Goal: Task Accomplishment & Management: Use online tool/utility

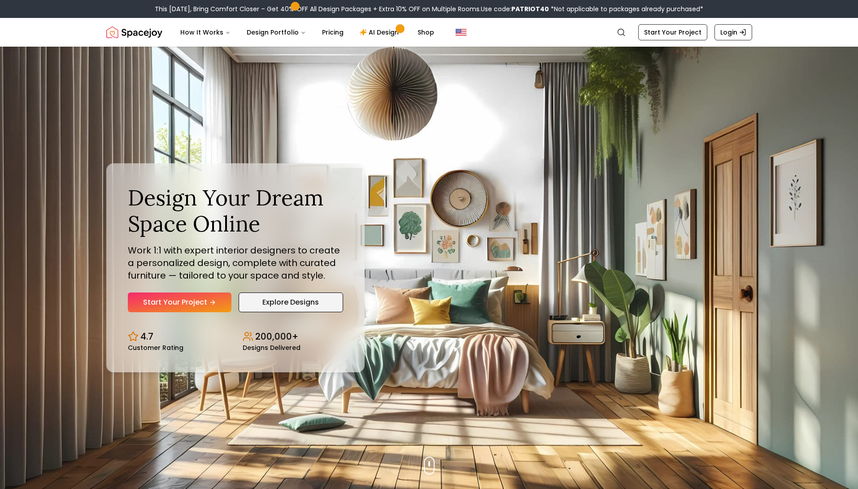
click at [311, 305] on link "Explore Designs" at bounding box center [291, 302] width 104 height 20
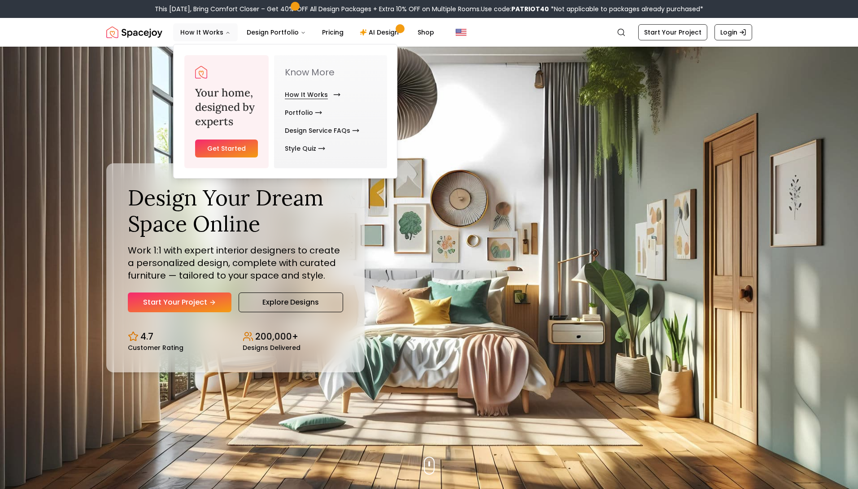
click at [299, 94] on link "How It Works" at bounding box center [311, 95] width 52 height 18
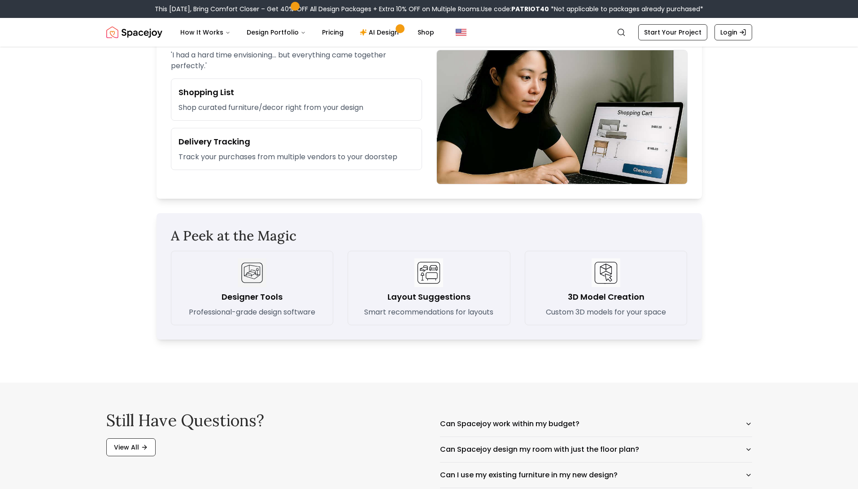
scroll to position [1346, 0]
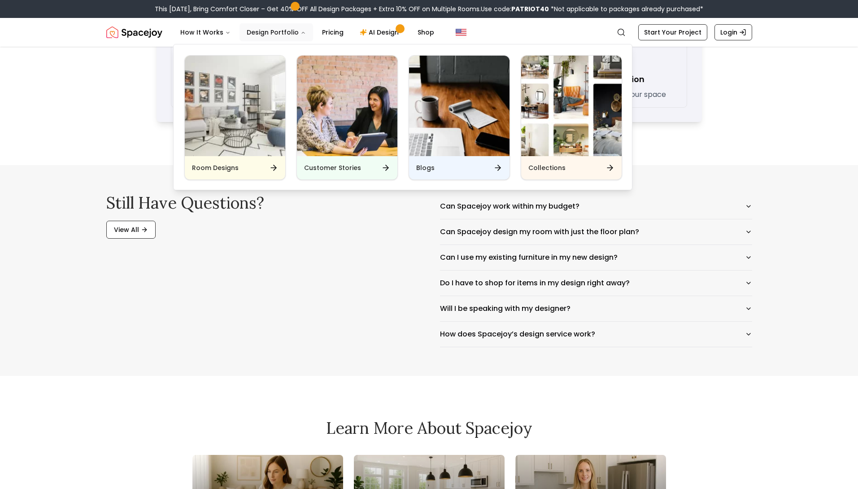
click at [258, 30] on button "Design Portfolio" at bounding box center [276, 32] width 74 height 18
click at [213, 164] on h6 "Room Designs" at bounding box center [215, 167] width 47 height 9
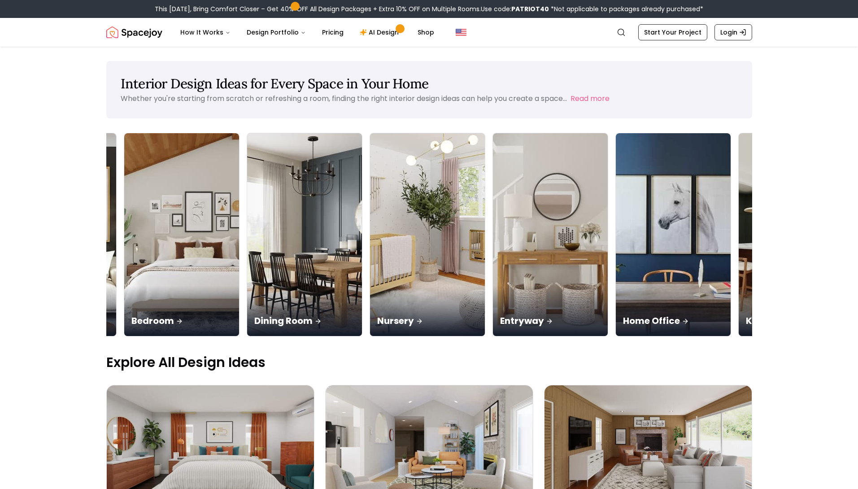
scroll to position [0, 190]
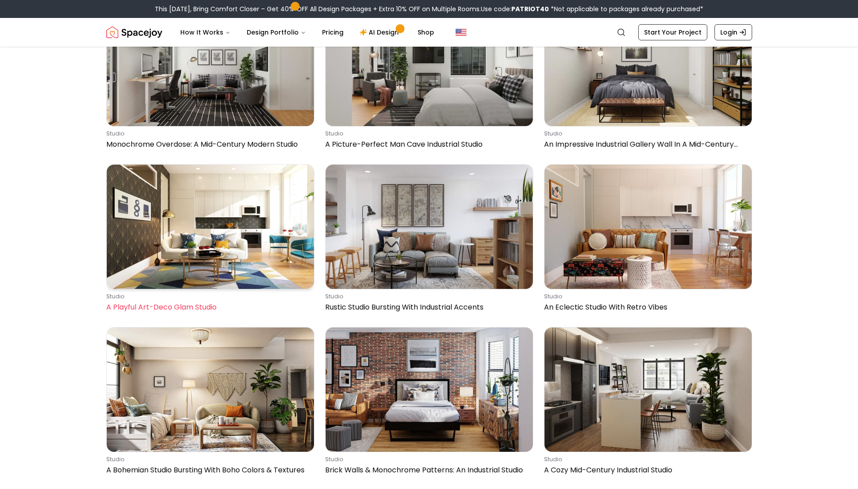
scroll to position [1115, 0]
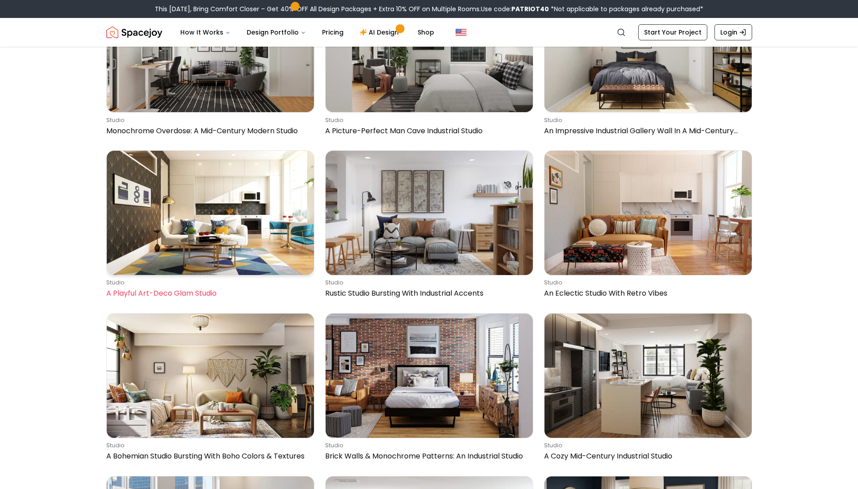
click at [238, 245] on img at bounding box center [210, 213] width 207 height 124
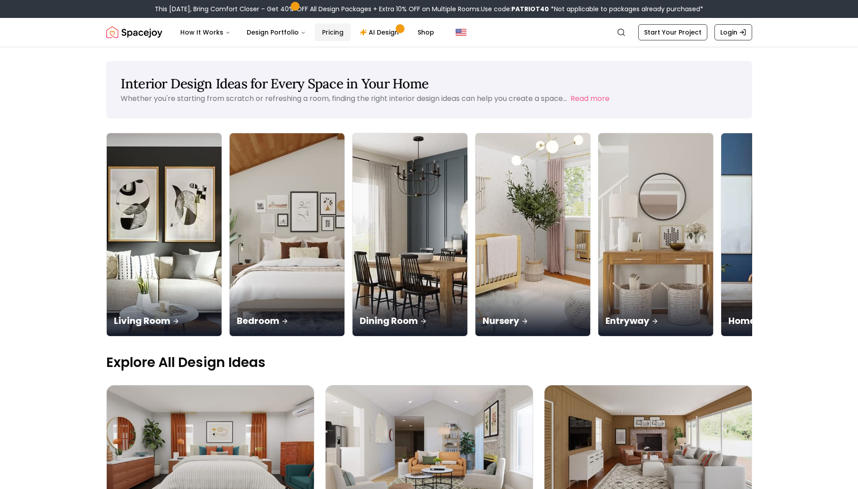
click at [335, 34] on link "Pricing" at bounding box center [333, 32] width 36 height 18
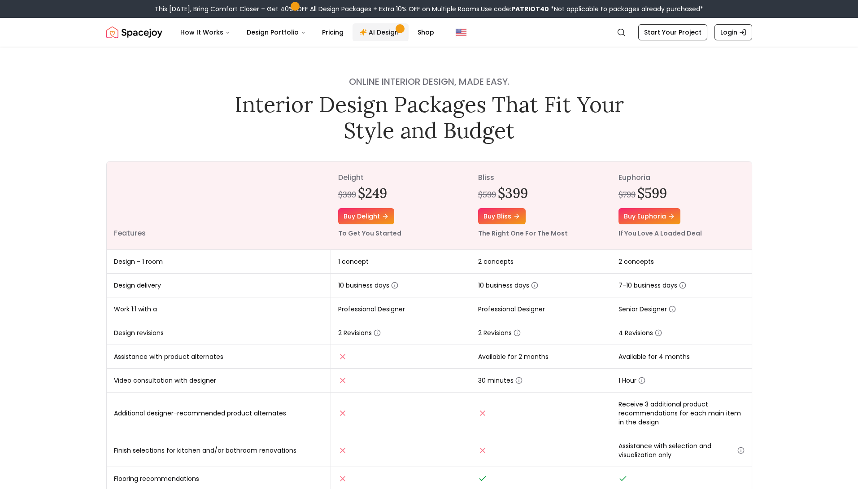
click at [382, 35] on link "AI Design" at bounding box center [381, 32] width 56 height 18
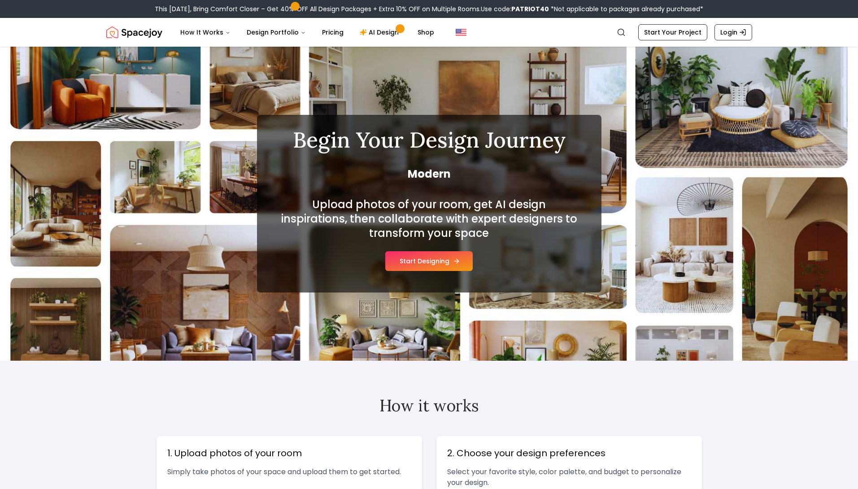
click at [444, 262] on button "Start Designing" at bounding box center [428, 261] width 87 height 20
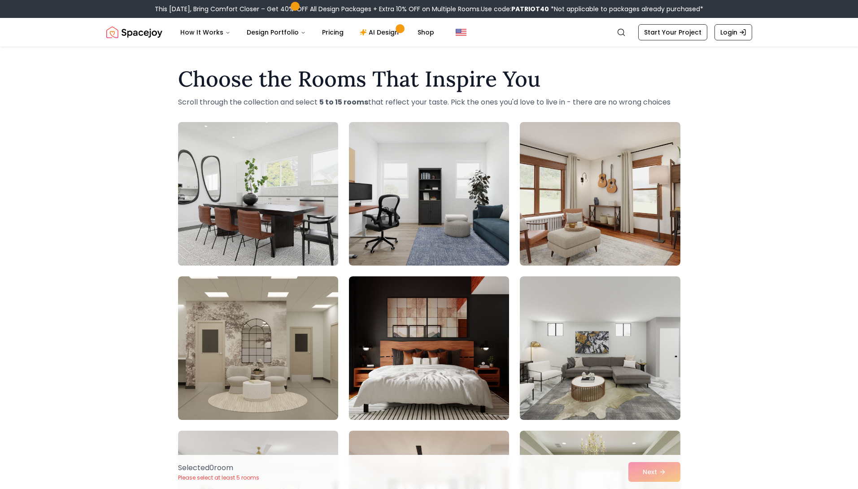
click at [305, 226] on img at bounding box center [258, 193] width 168 height 151
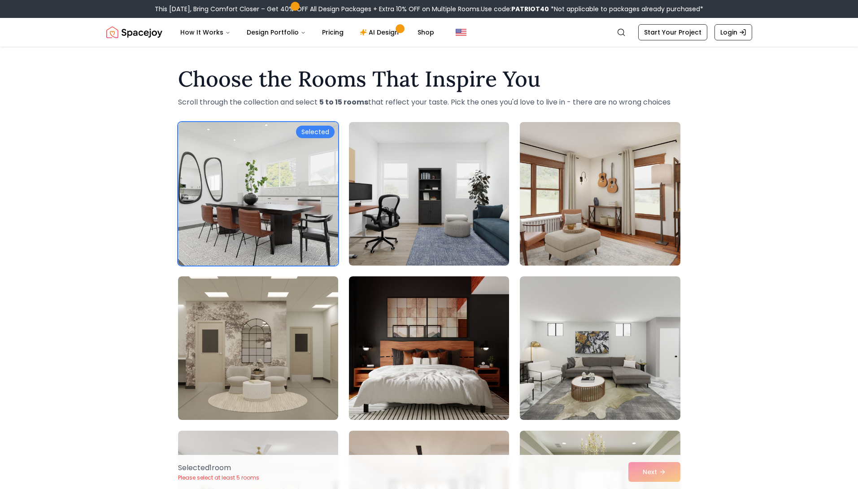
drag, startPoint x: 574, startPoint y: 200, endPoint x: 565, endPoint y: 200, distance: 8.5
click at [574, 200] on img at bounding box center [600, 193] width 168 height 151
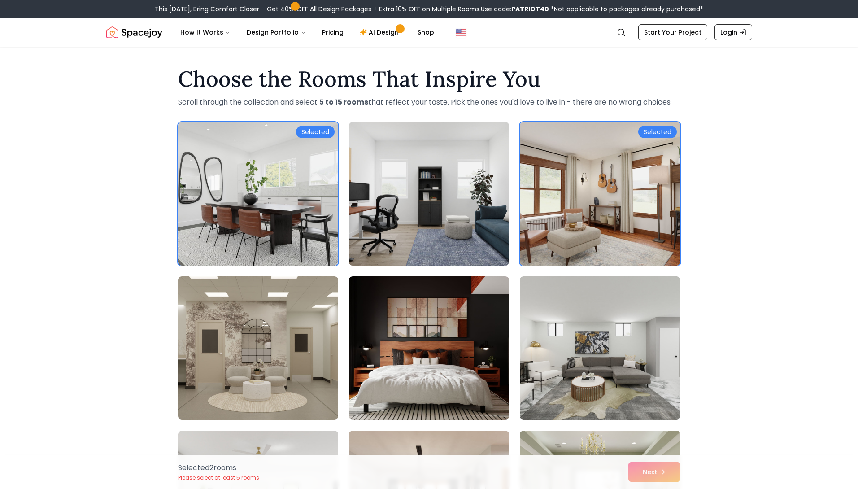
click at [454, 209] on img at bounding box center [429, 193] width 168 height 151
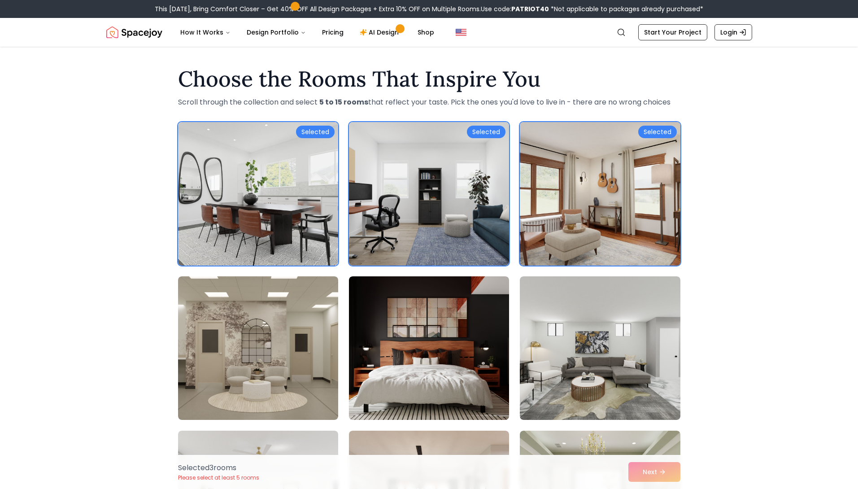
click at [607, 208] on img at bounding box center [600, 193] width 168 height 151
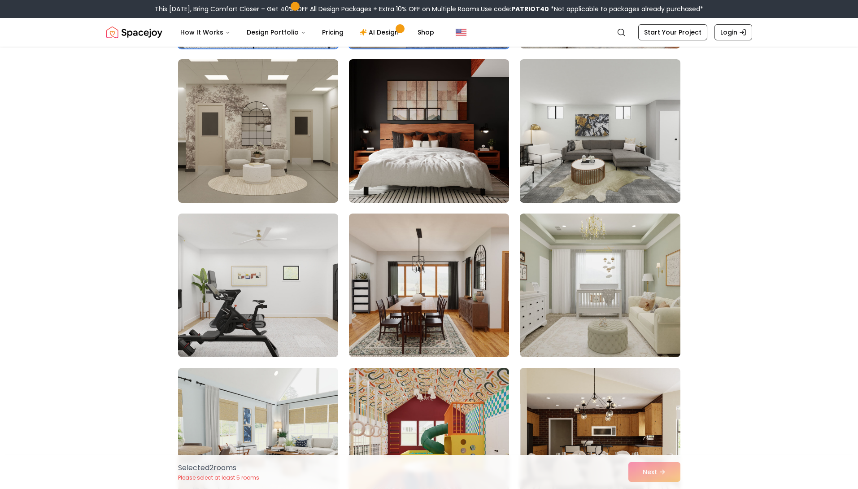
scroll to position [598, 0]
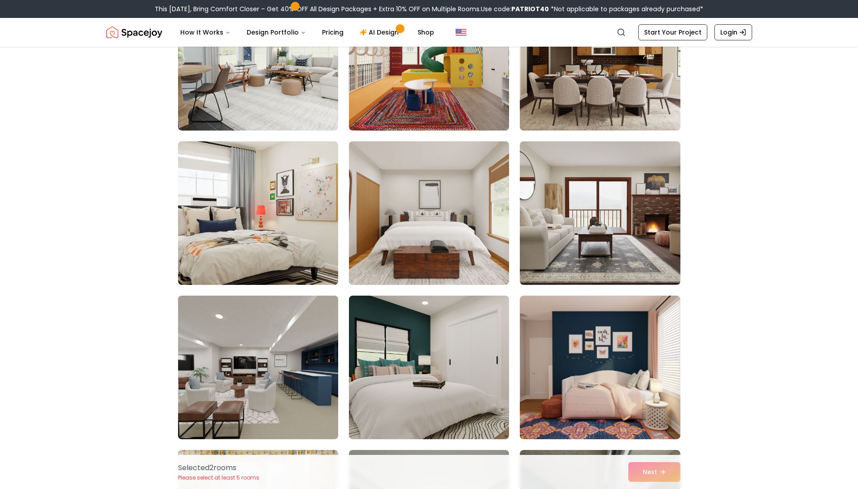
click at [282, 361] on img at bounding box center [258, 367] width 168 height 151
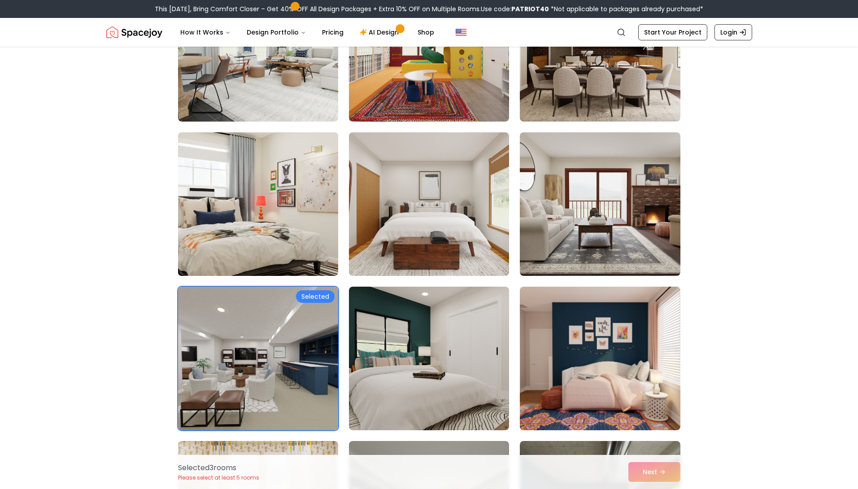
click at [282, 247] on img at bounding box center [258, 204] width 168 height 151
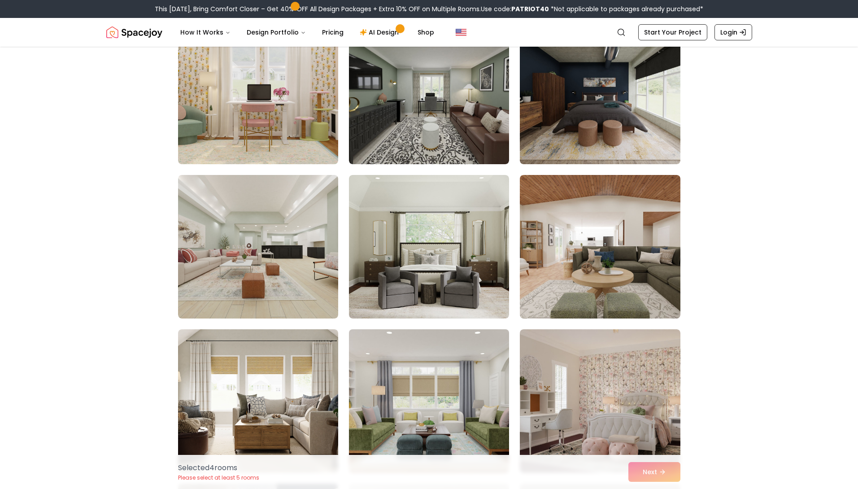
scroll to position [1102, 0]
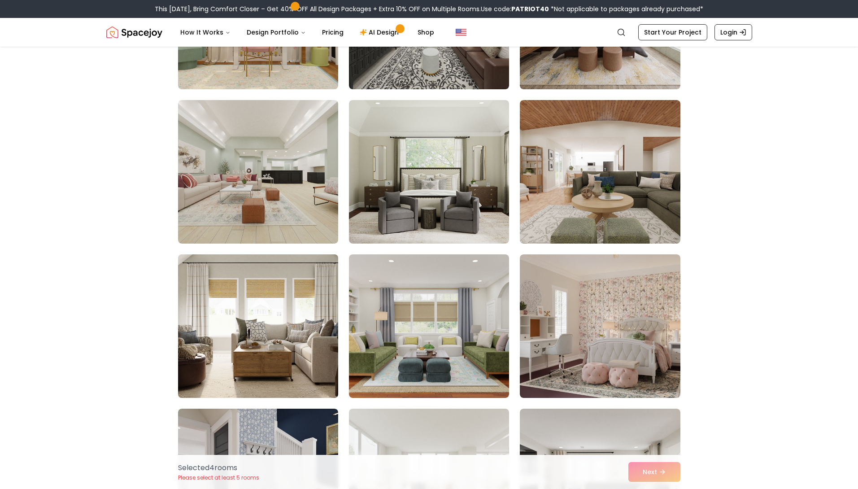
click at [306, 353] on img at bounding box center [258, 326] width 168 height 151
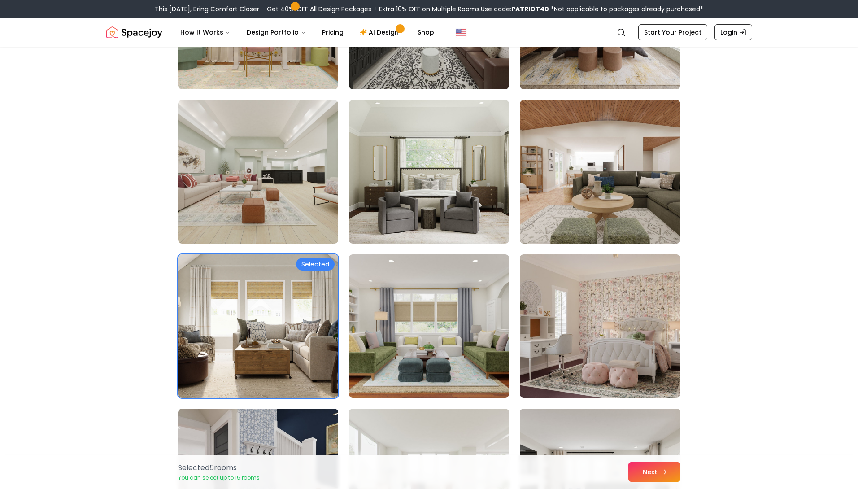
click at [656, 466] on button "Next" at bounding box center [654, 472] width 52 height 20
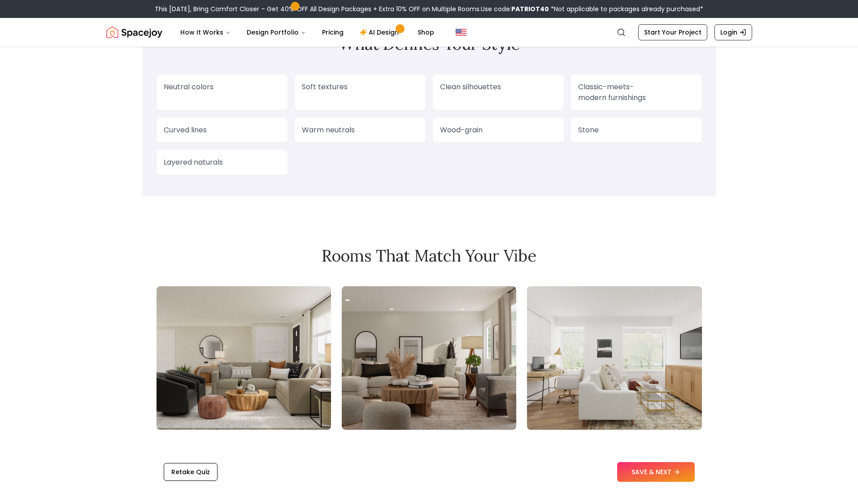
scroll to position [865, 0]
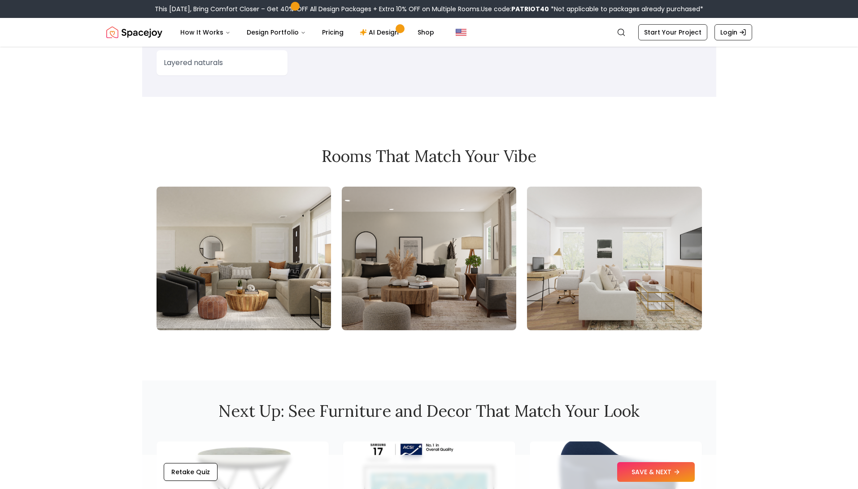
click at [429, 258] on img at bounding box center [429, 259] width 174 height 144
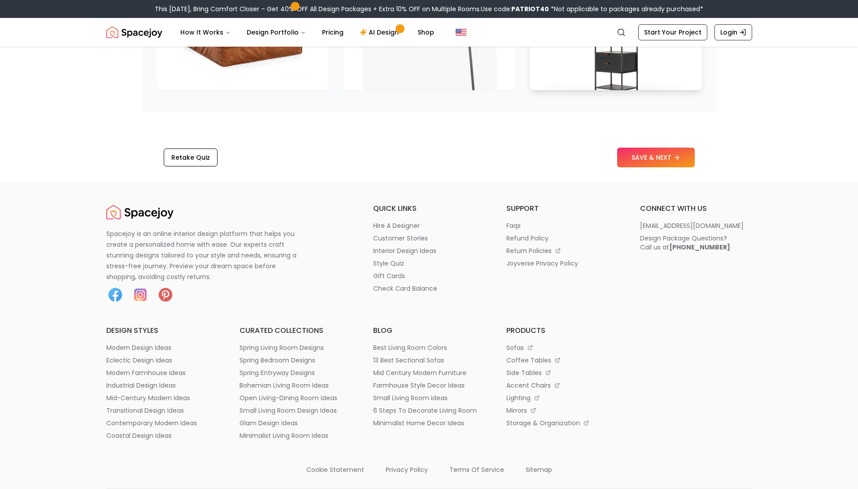
scroll to position [1402, 0]
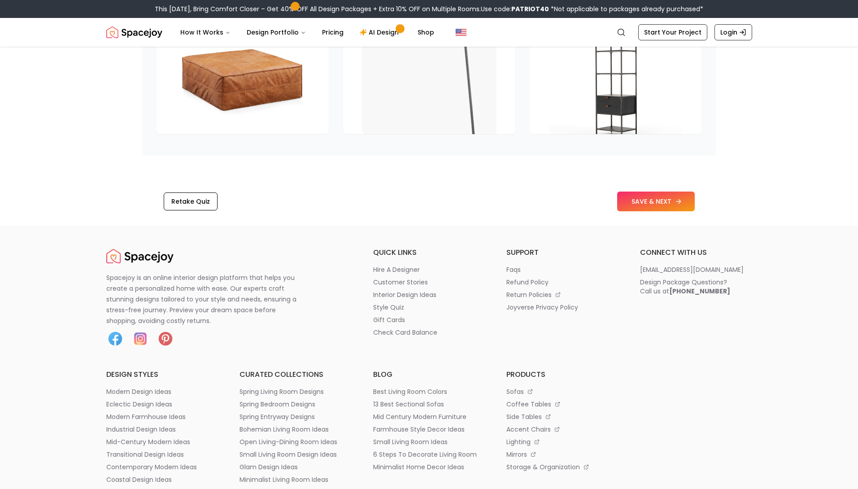
click at [678, 200] on icon at bounding box center [678, 201] width 7 height 7
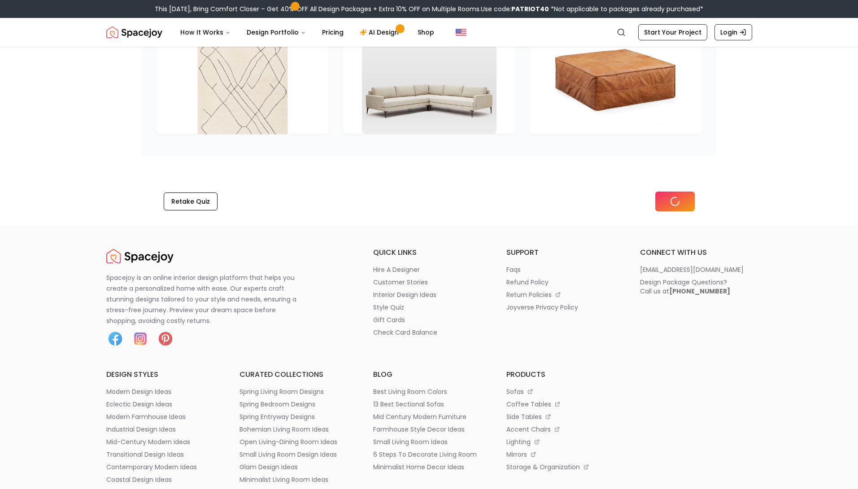
scroll to position [1524, 0]
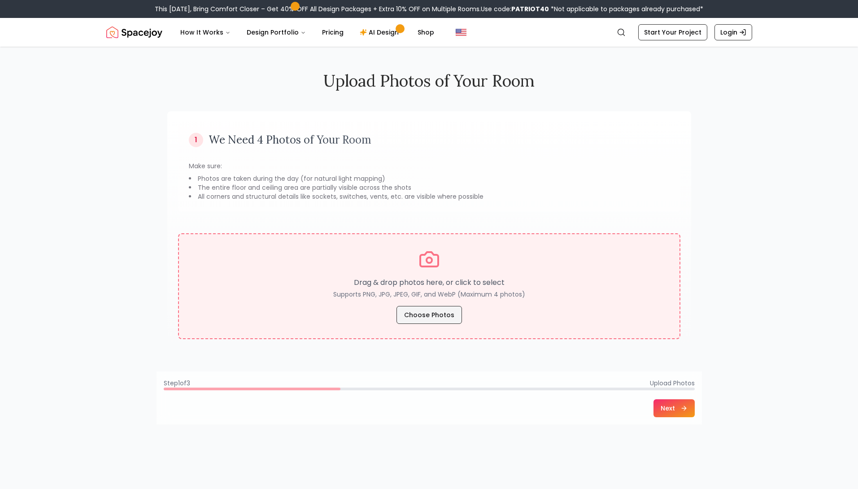
click at [426, 315] on button "Choose Photos" at bounding box center [428, 315] width 65 height 18
click at [435, 318] on button "Choose Photos" at bounding box center [428, 315] width 65 height 18
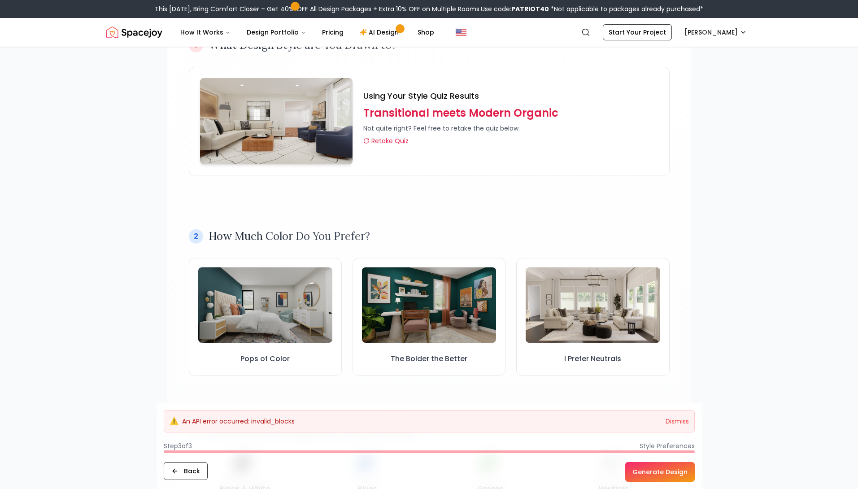
scroll to position [204, 0]
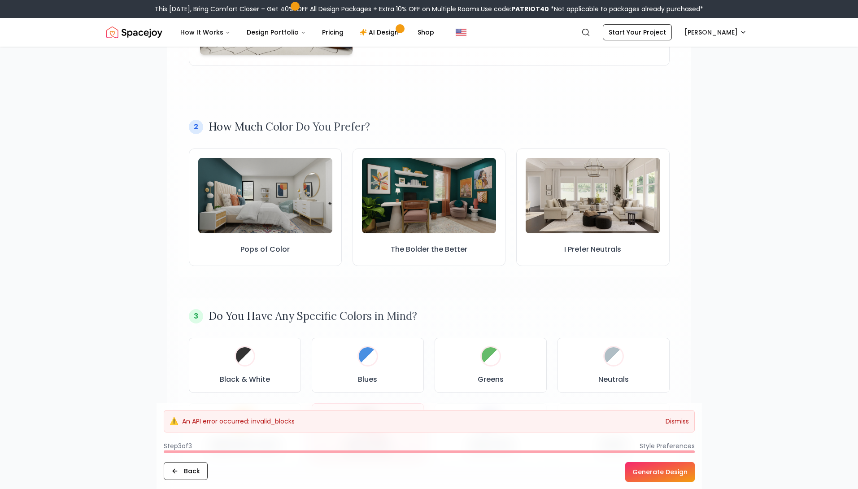
click at [679, 423] on button "Dismiss" at bounding box center [677, 421] width 23 height 9
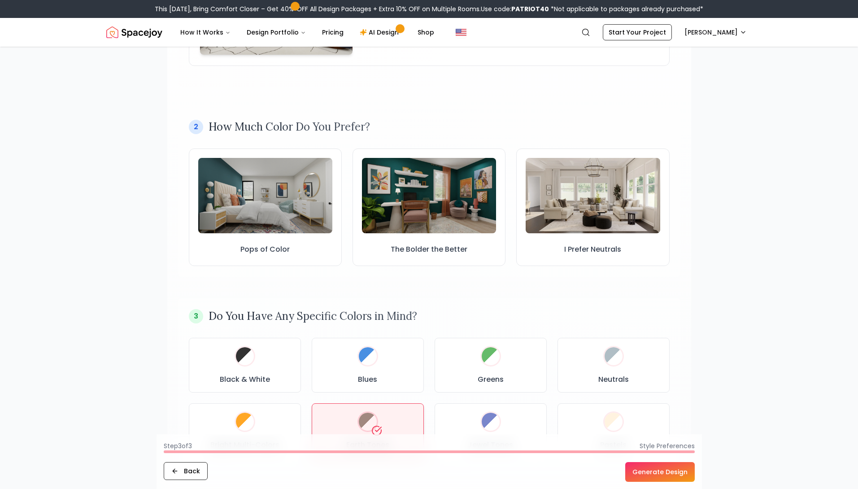
click at [666, 475] on button "Generate Design" at bounding box center [660, 472] width 70 height 20
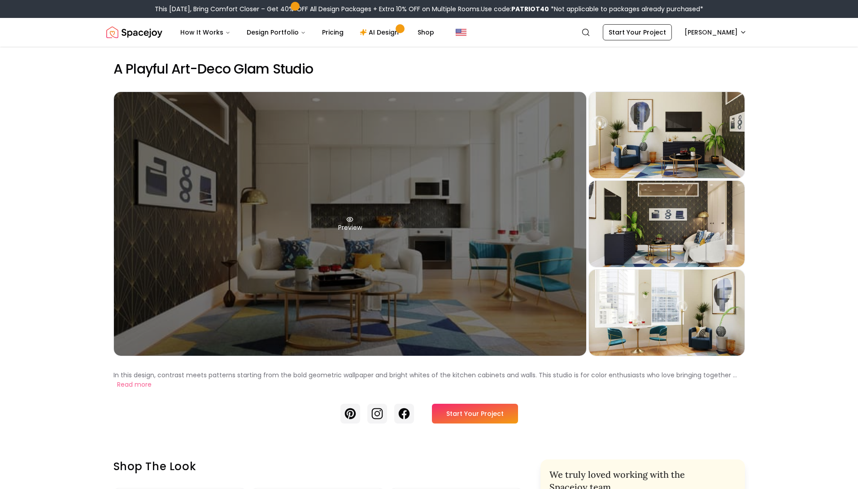
click at [407, 211] on div "Preview" at bounding box center [350, 224] width 472 height 264
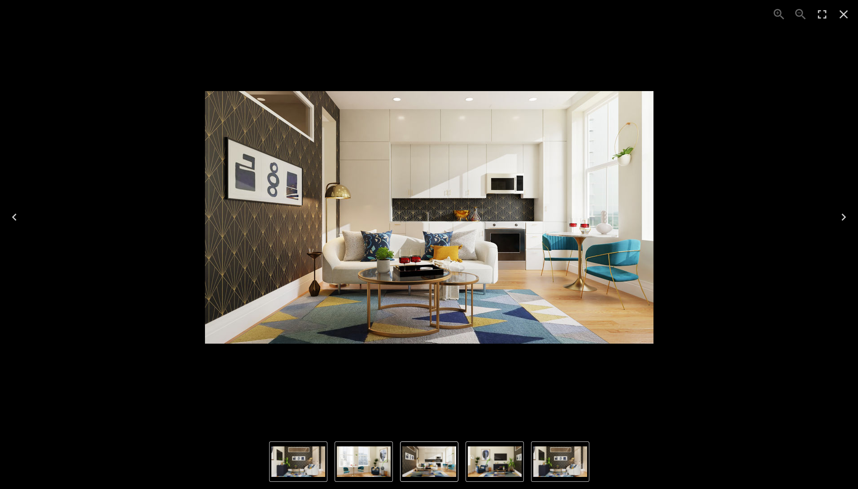
click at [842, 217] on icon "Next" at bounding box center [843, 217] width 14 height 14
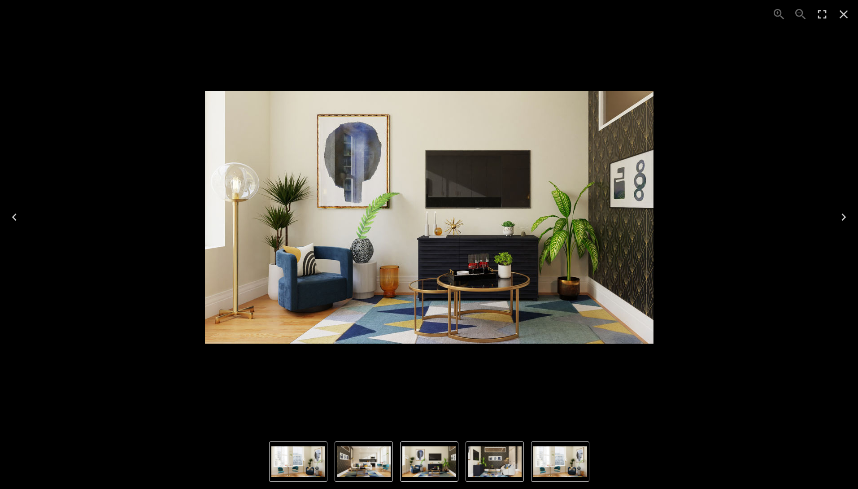
click at [842, 217] on icon "Next" at bounding box center [843, 217] width 14 height 14
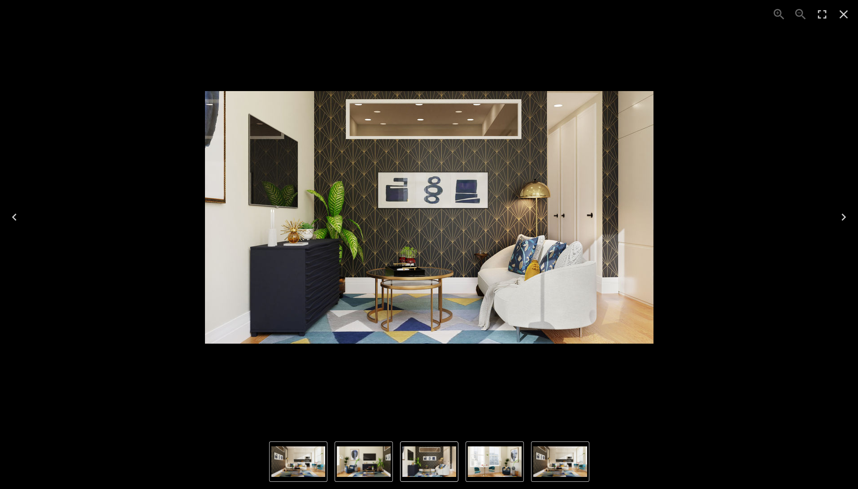
click at [842, 217] on icon "Next" at bounding box center [843, 217] width 14 height 14
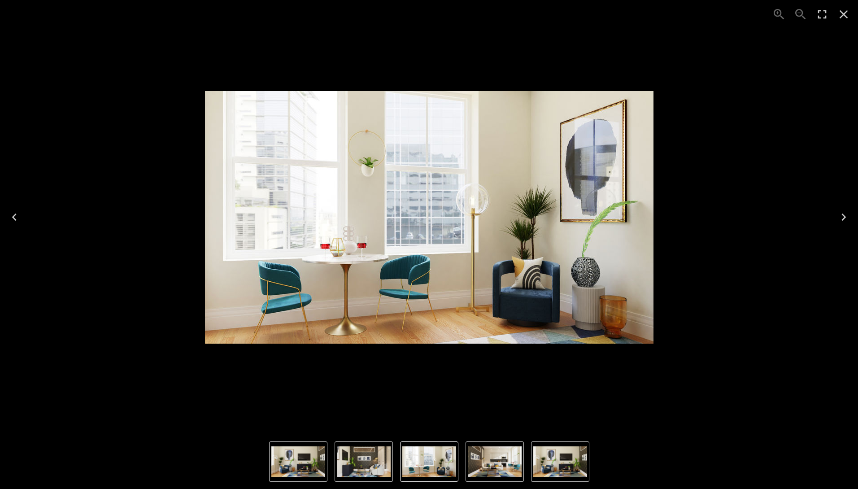
click at [847, 16] on icon "Close" at bounding box center [843, 14] width 14 height 14
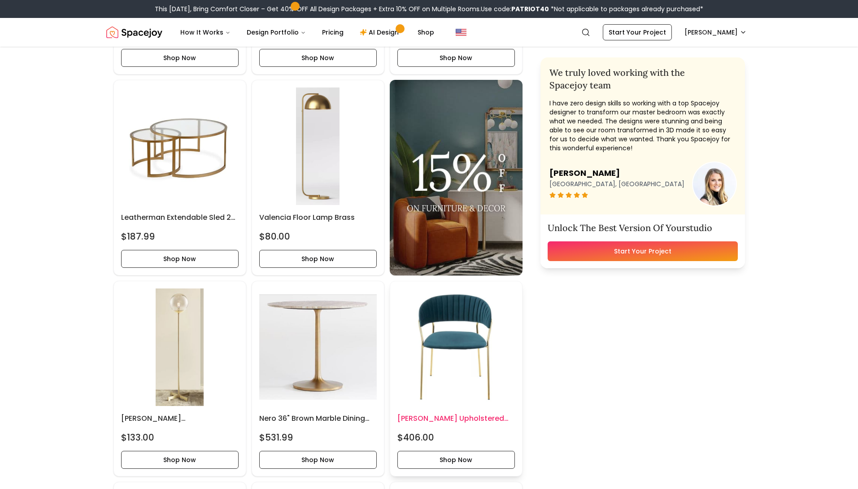
scroll to position [1012, 0]
